Goal: Information Seeking & Learning: Find specific fact

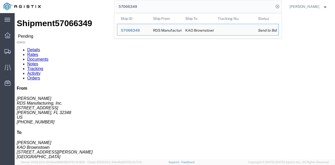
click div "Ship From RDS Manufacturing, Inc. ([PERSON_NAME]) [STREET_ADDRESS][PERSON_NAME]…"
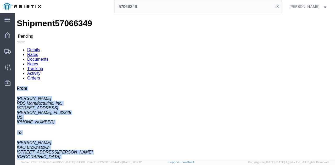
drag, startPoint x: 282, startPoint y: 100, endPoint x: 257, endPoint y: 24, distance: 79.9
click div "From [PERSON_NAME] RDS Manufacturing, Inc. [STREET_ADDRESS][PERSON_NAME] [PHONE…"
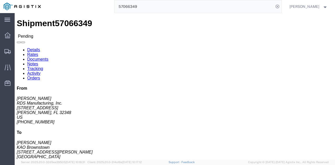
click div "Ship From RDS Manufacturing, Inc. ([PERSON_NAME]) [STREET_ADDRESS][PERSON_NAME]…"
click address "RDS Manufacturing, Inc. ([PERSON_NAME]) [STREET_ADDRESS][PERSON_NAME] 850-584-6…"
copy address "32348"
click address "KAO Brownstown ([PERSON_NAME]) [STREET_ADDRESS][PERSON_NAME] 570-655-4514 ext. …"
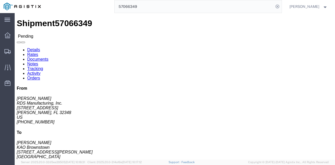
click address "KAO Brownstown ([PERSON_NAME]) [STREET_ADDRESS][PERSON_NAME] 570-655-4514 ext. …"
copy address "48193"
click span "57066349"
copy span "57066349"
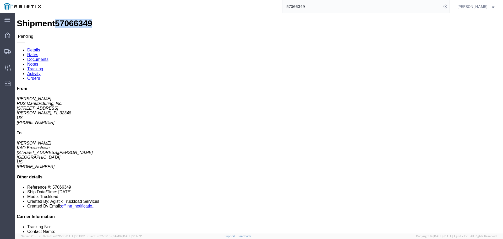
click span "57066349"
click at [296, 4] on input "57066349" at bounding box center [361, 6] width 159 height 13
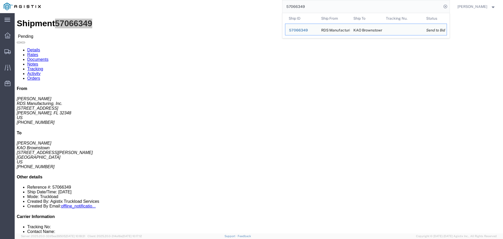
click at [296, 4] on input "57066349" at bounding box center [361, 6] width 159 height 13
paste input "6729150"
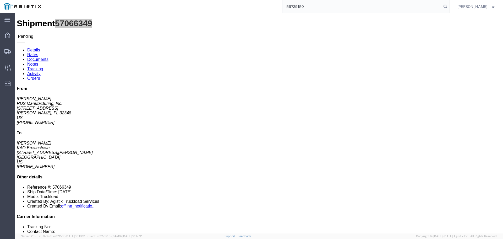
type input "56729150"
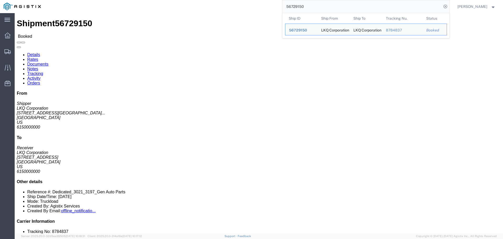
drag, startPoint x: 204, startPoint y: 72, endPoint x: 188, endPoint y: 80, distance: 17.8
click div "Ship From LKQ Corporation (Shipper) 3021 [STREET_ADDRESS] Ship To LKQ Corporati…"
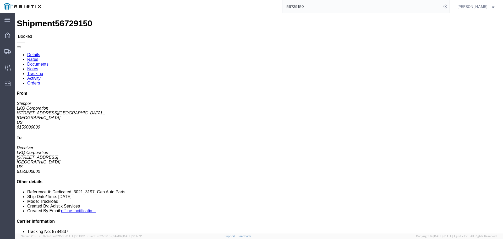
click div "Ship From LKQ Corporation (Shipper) 3021 [STREET_ADDRESS] Ship To LKQ Corporati…"
drag, startPoint x: 125, startPoint y: 75, endPoint x: 4, endPoint y: 32, distance: 128.2
click div "Shipment Detail Ship From LKQ Corporation (Shipper) 3021 [STREET_ADDRESS] Ship …"
